Goal: Information Seeking & Learning: Understand process/instructions

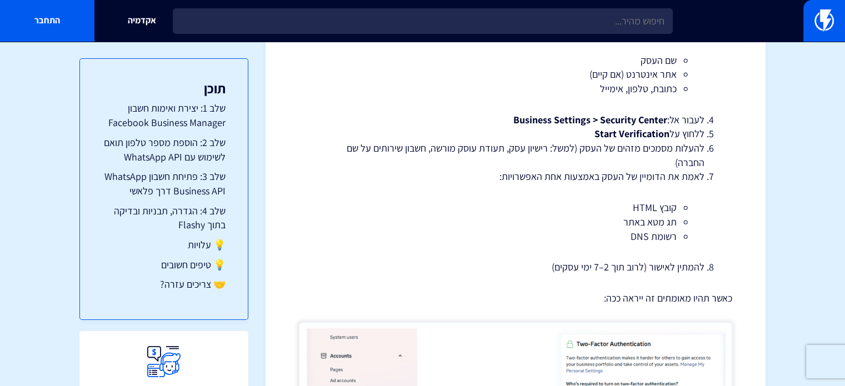
scroll to position [555, 0]
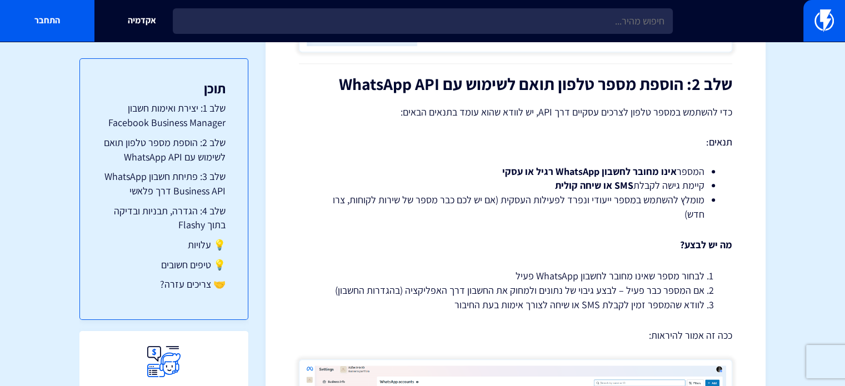
scroll to position [1111, 0]
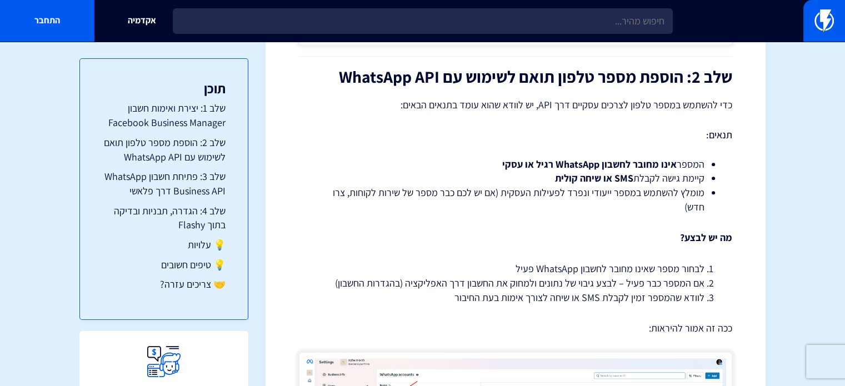
click at [498, 239] on p "מה יש לבצע?" at bounding box center [515, 237] width 433 height 14
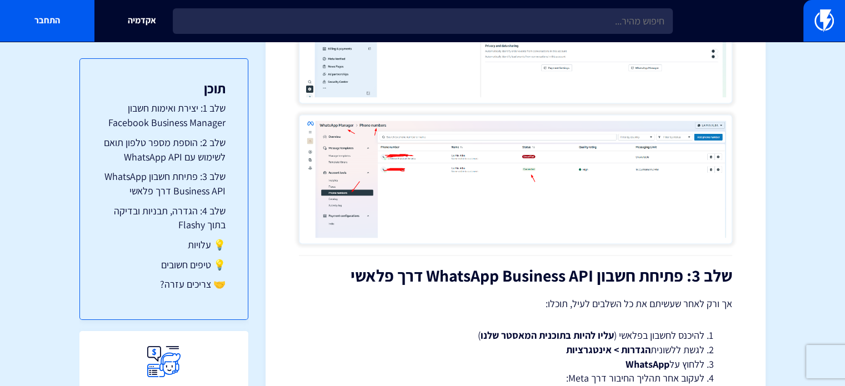
scroll to position [1555, 0]
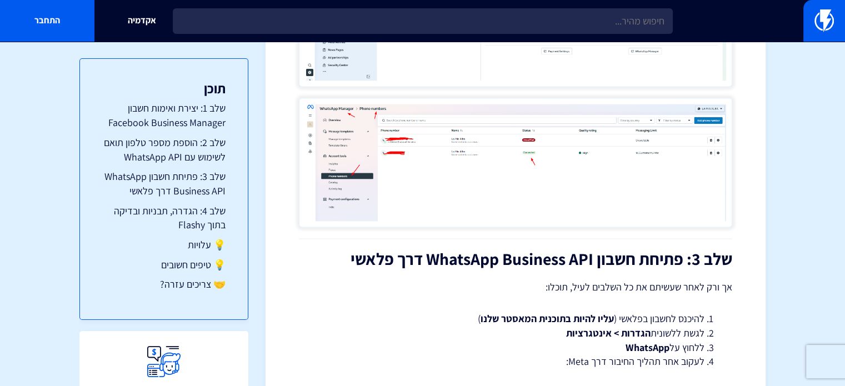
drag, startPoint x: 461, startPoint y: 183, endPoint x: 474, endPoint y: 123, distance: 61.4
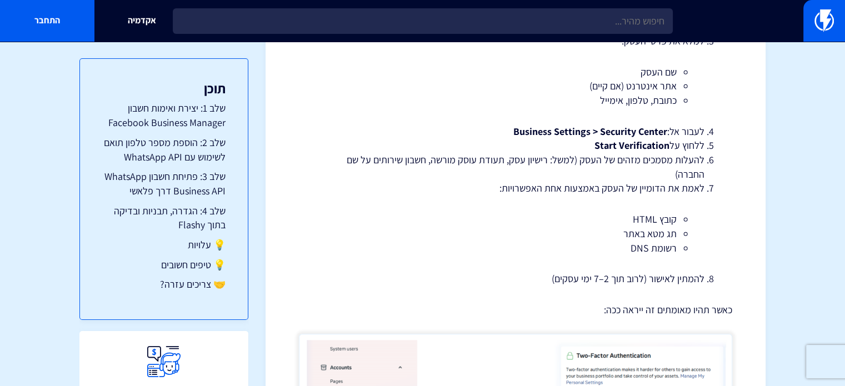
scroll to position [613, 0]
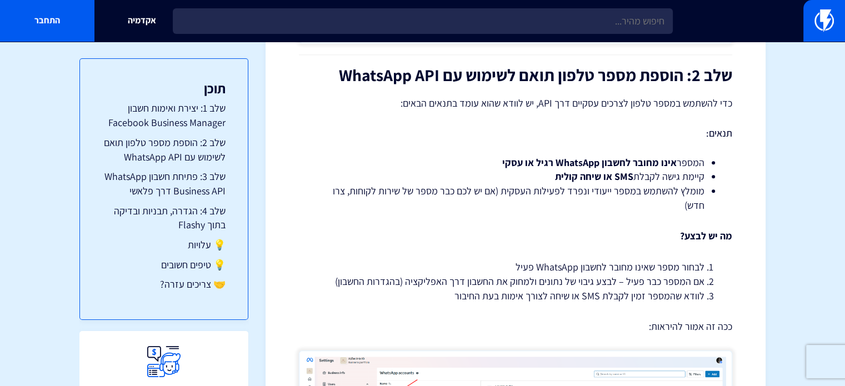
click at [784, 206] on section "מרכז תמיכה אינטגרציות מדריך התחברות ל-WhatsApp Business API דרך פלאשי ממשק הווט…" at bounding box center [422, 198] width 845 height 2538
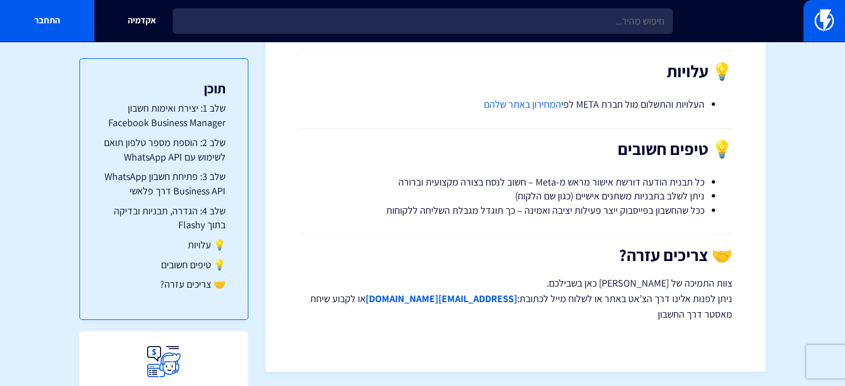
scroll to position [2192, 0]
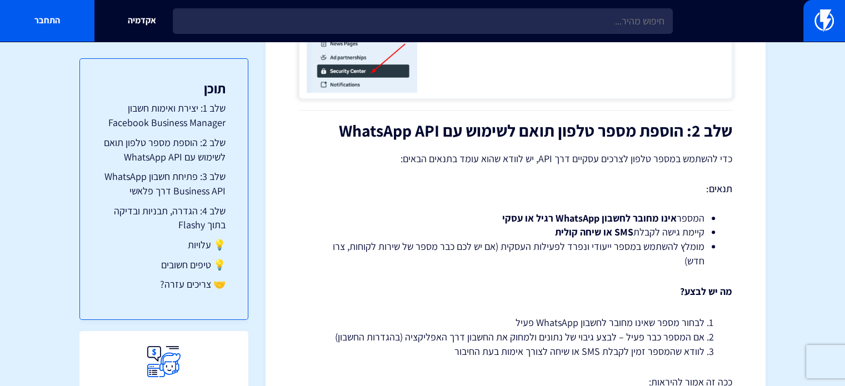
drag, startPoint x: 619, startPoint y: 272, endPoint x: 644, endPoint y: 170, distance: 105.2
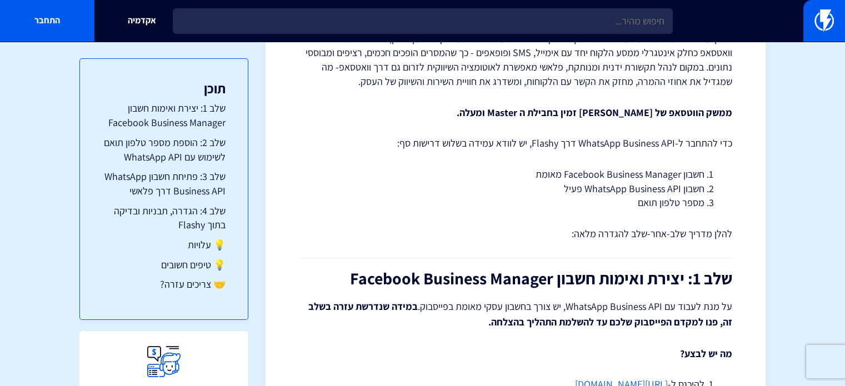
scroll to position [167, 0]
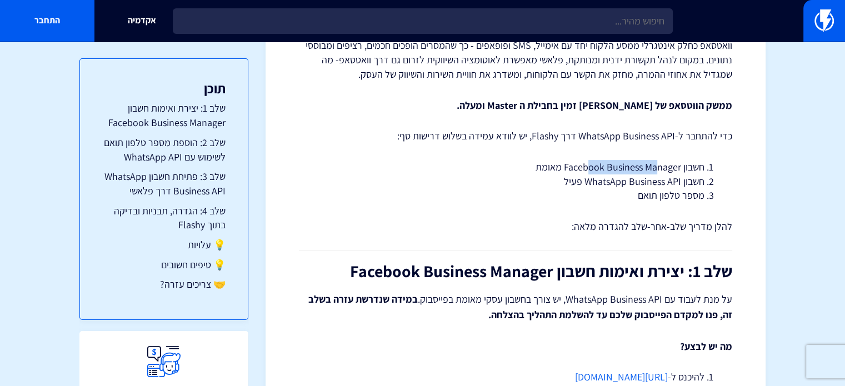
drag, startPoint x: 589, startPoint y: 167, endPoint x: 655, endPoint y: 164, distance: 66.1
click at [655, 164] on li "חשבון Facebook Business Manager מאומת" at bounding box center [516, 167] width 378 height 14
click at [653, 164] on li "חשבון Facebook Business Manager מאומת" at bounding box center [516, 167] width 378 height 14
drag, startPoint x: 568, startPoint y: 164, endPoint x: 680, endPoint y: 175, distance: 112.1
click at [680, 175] on ol "חשבון Facebook Business Manager מאומת חשבון WhatsApp Business API פעיל מספר טלפ…" at bounding box center [515, 181] width 400 height 43
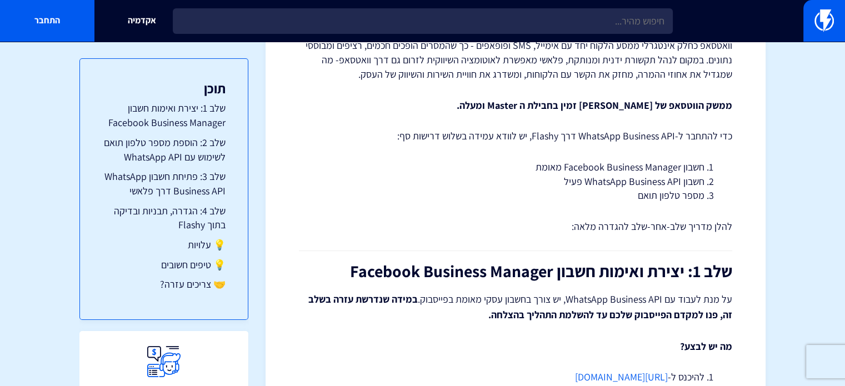
click at [673, 179] on li "חשבון WhatsApp Business API פעיל" at bounding box center [516, 181] width 378 height 14
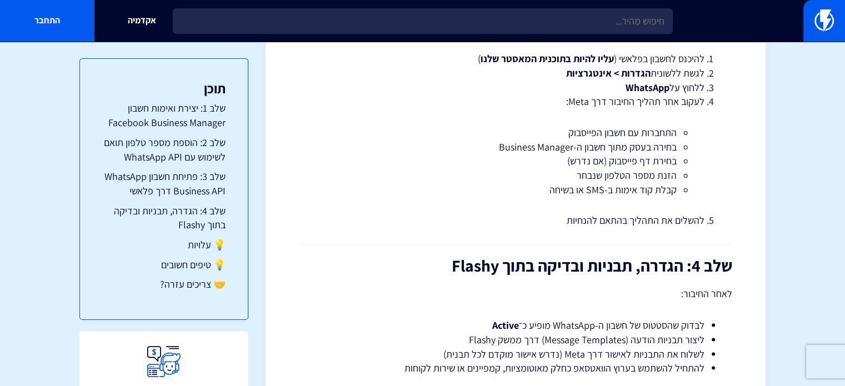
scroll to position [1944, 0]
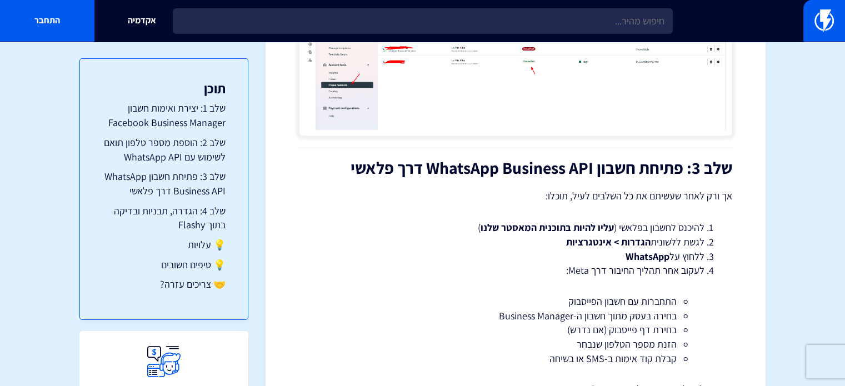
drag, startPoint x: 702, startPoint y: 279, endPoint x: 605, endPoint y: 64, distance: 236.4
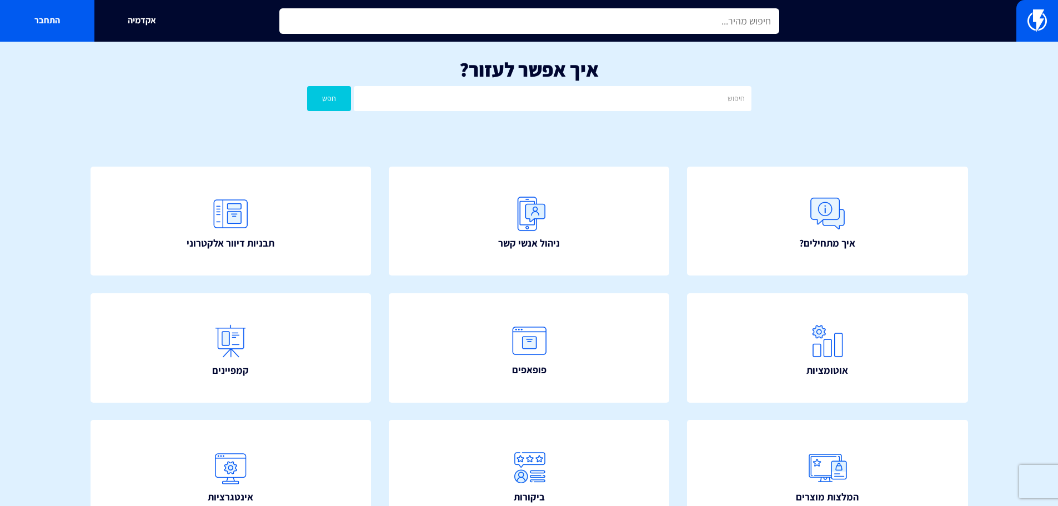
click at [741, 31] on input "text" at bounding box center [529, 21] width 500 height 26
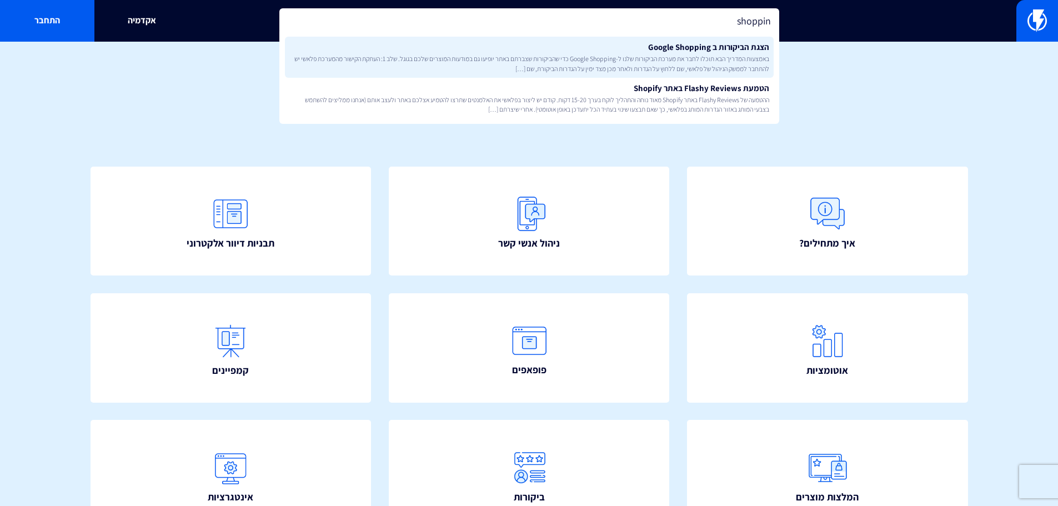
type input "shoppin"
click at [742, 58] on span "באמצעות המדריך הבא תוכלו לחבר את מערכת הביקורות שלנו ל-Google Shopping כדי שהבי…" at bounding box center [529, 63] width 480 height 19
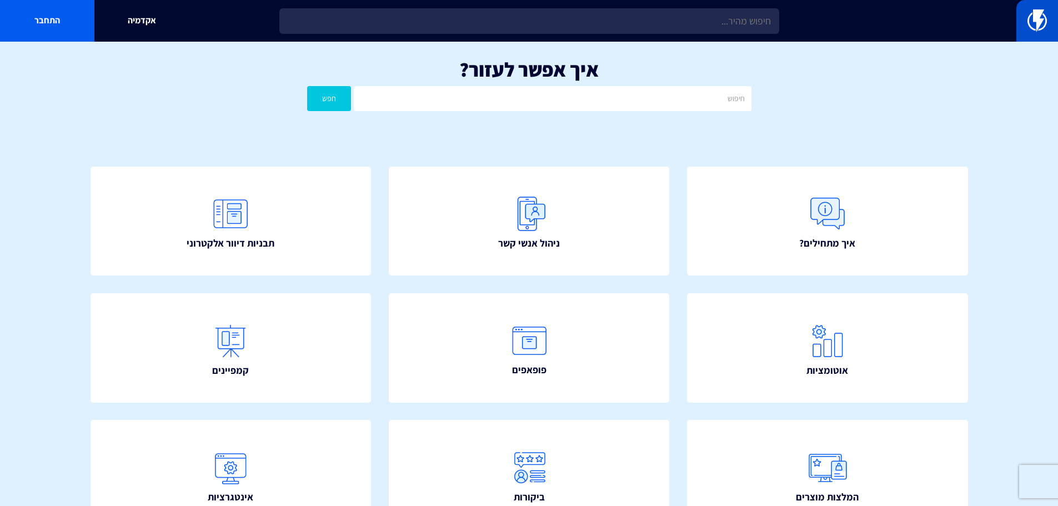
click at [1039, 7] on link at bounding box center [1037, 21] width 42 height 42
